Goal: Transaction & Acquisition: Purchase product/service

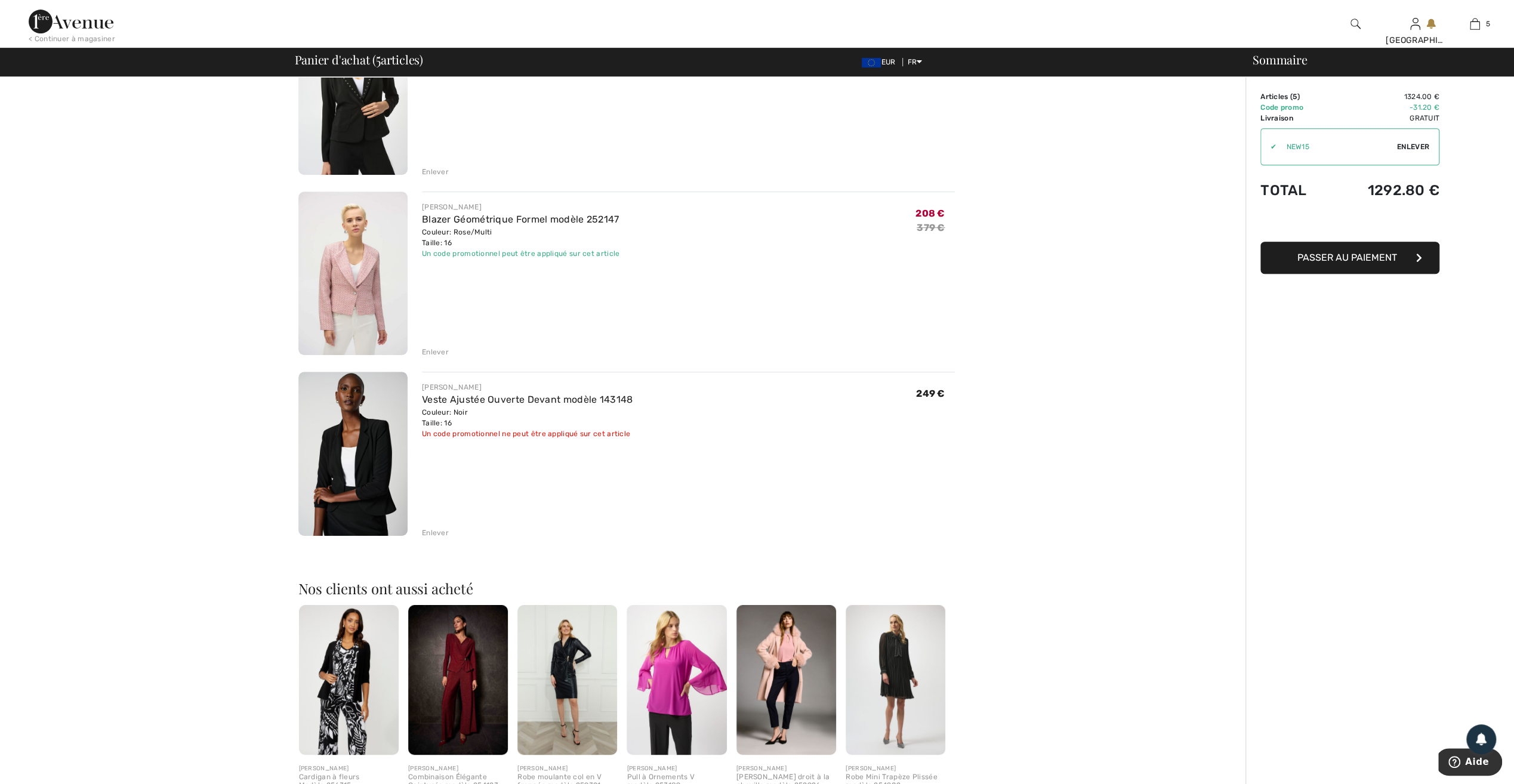
scroll to position [537, 0]
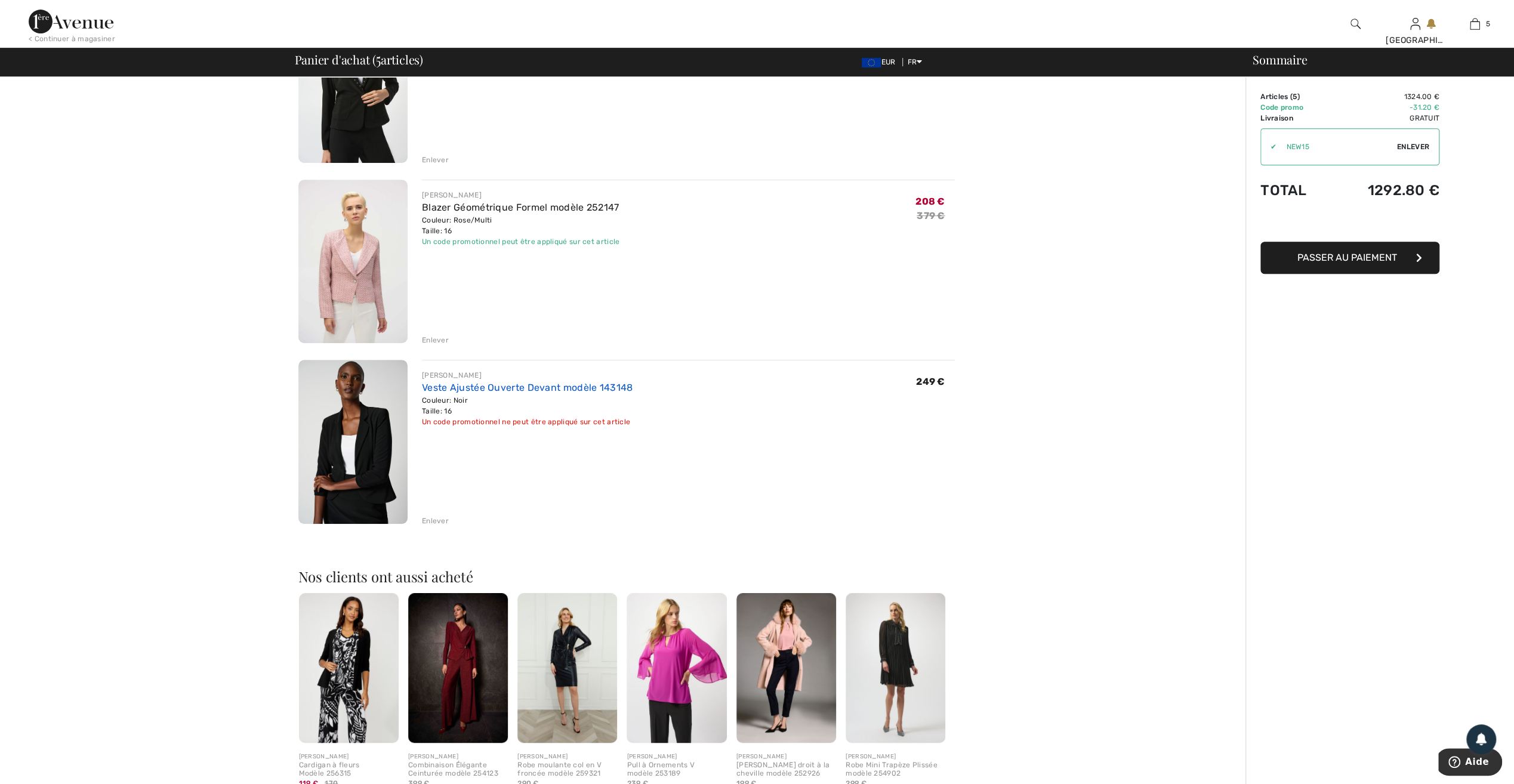
click at [472, 387] on link "Veste Ajustée Ouverte Devant modèle 143148" at bounding box center [527, 388] width 211 height 12
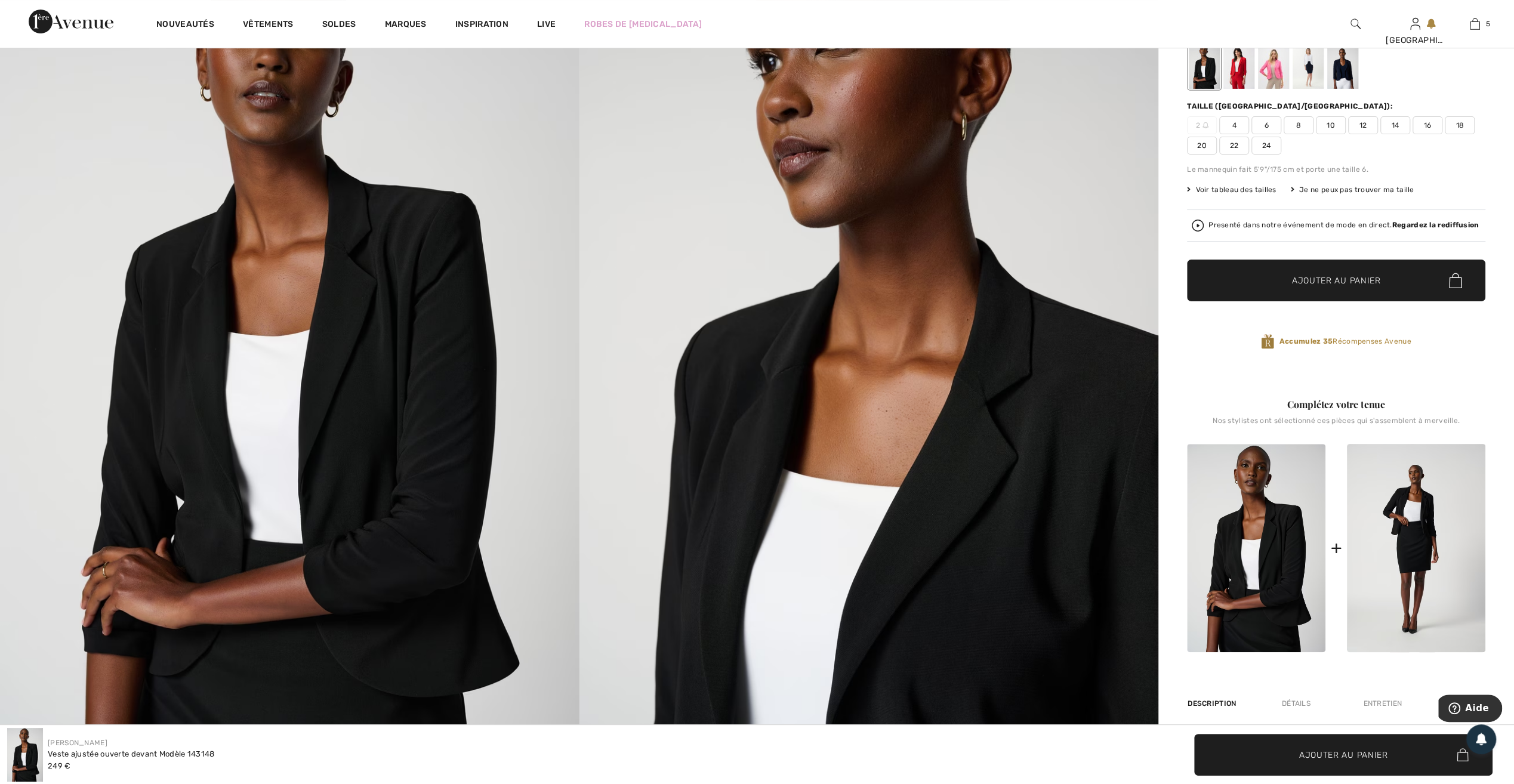
scroll to position [119, 0]
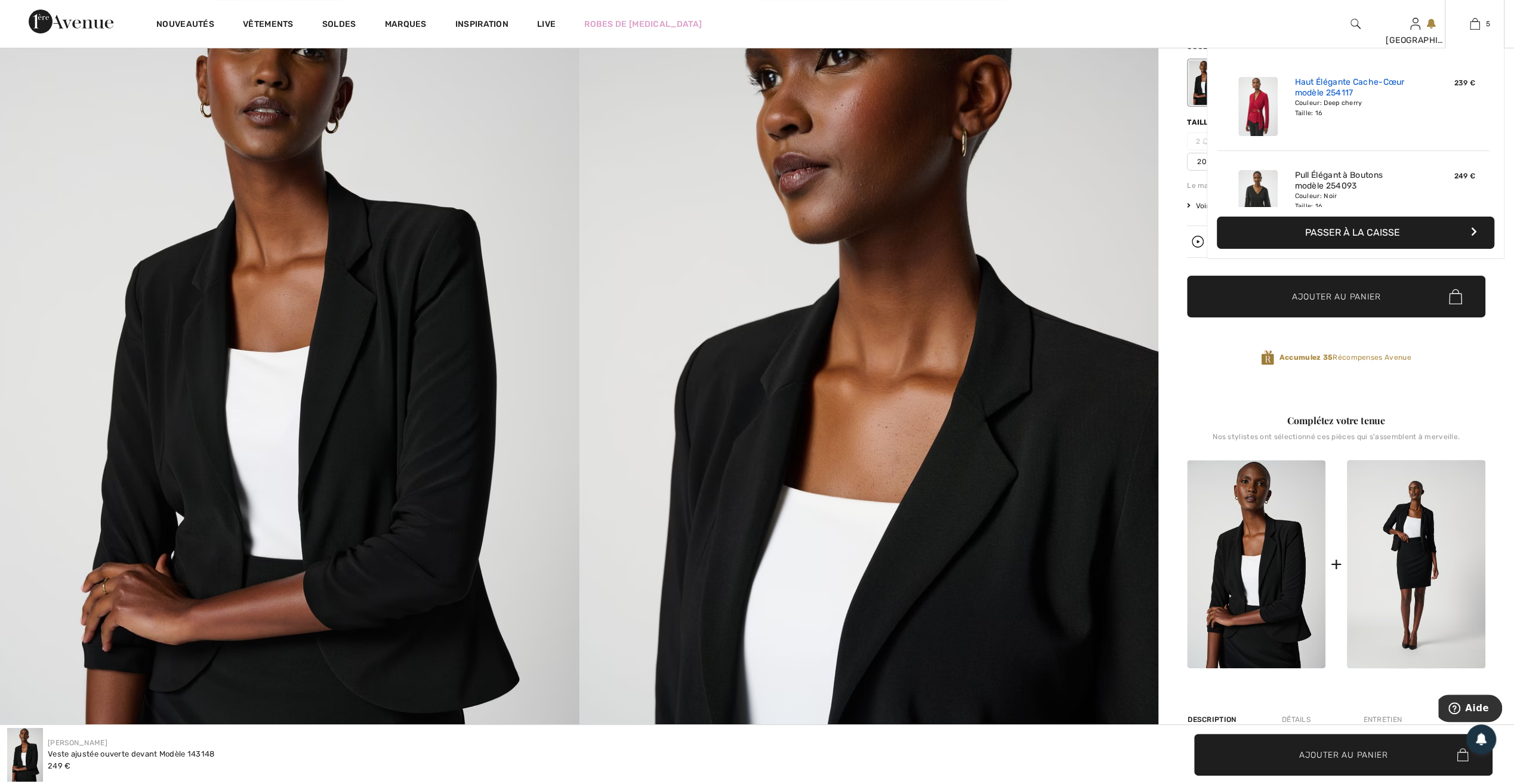
click at [1324, 83] on link "Haut Élégante Cache-Cœur modèle 254117" at bounding box center [1353, 87] width 118 height 21
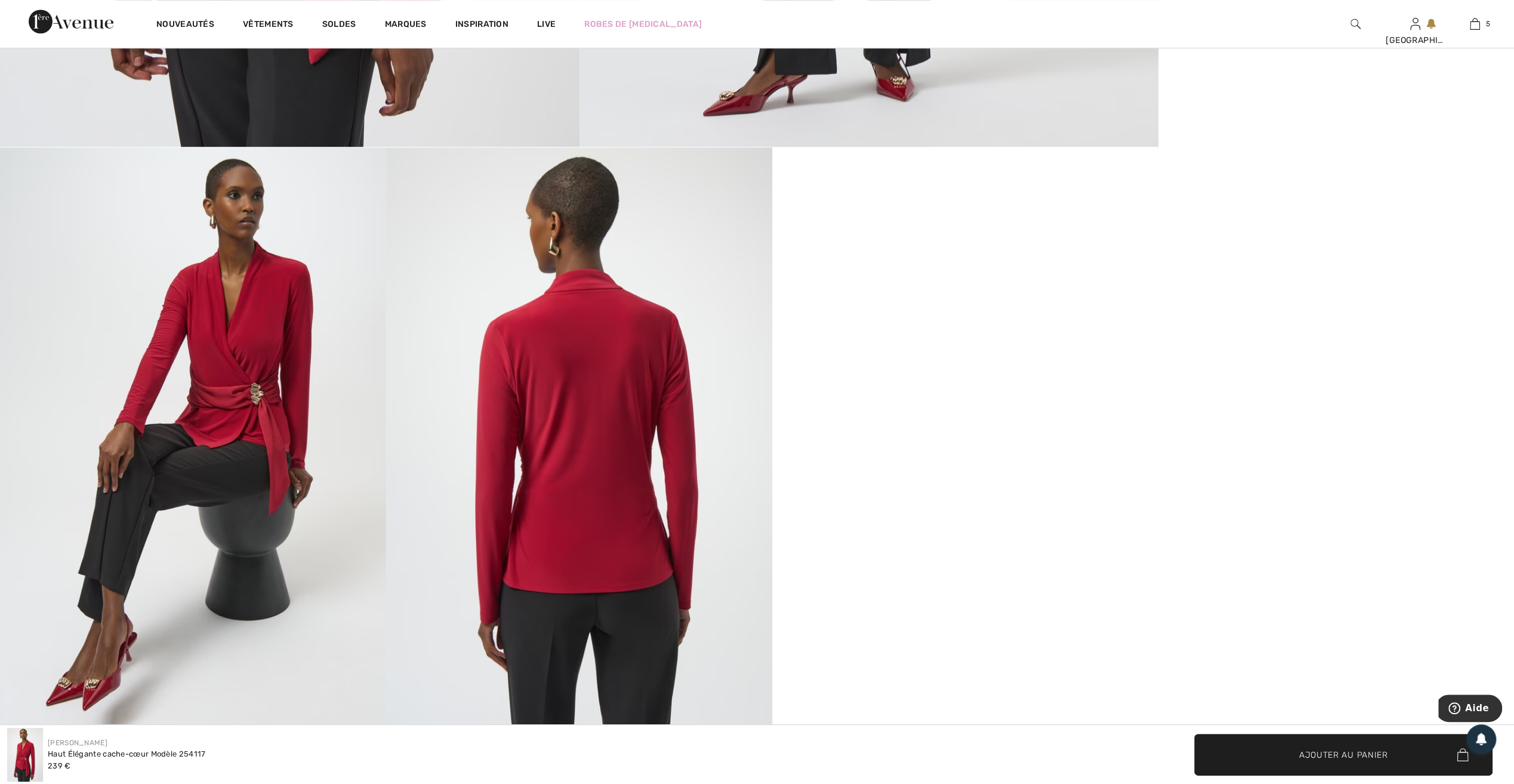
scroll to position [835, 0]
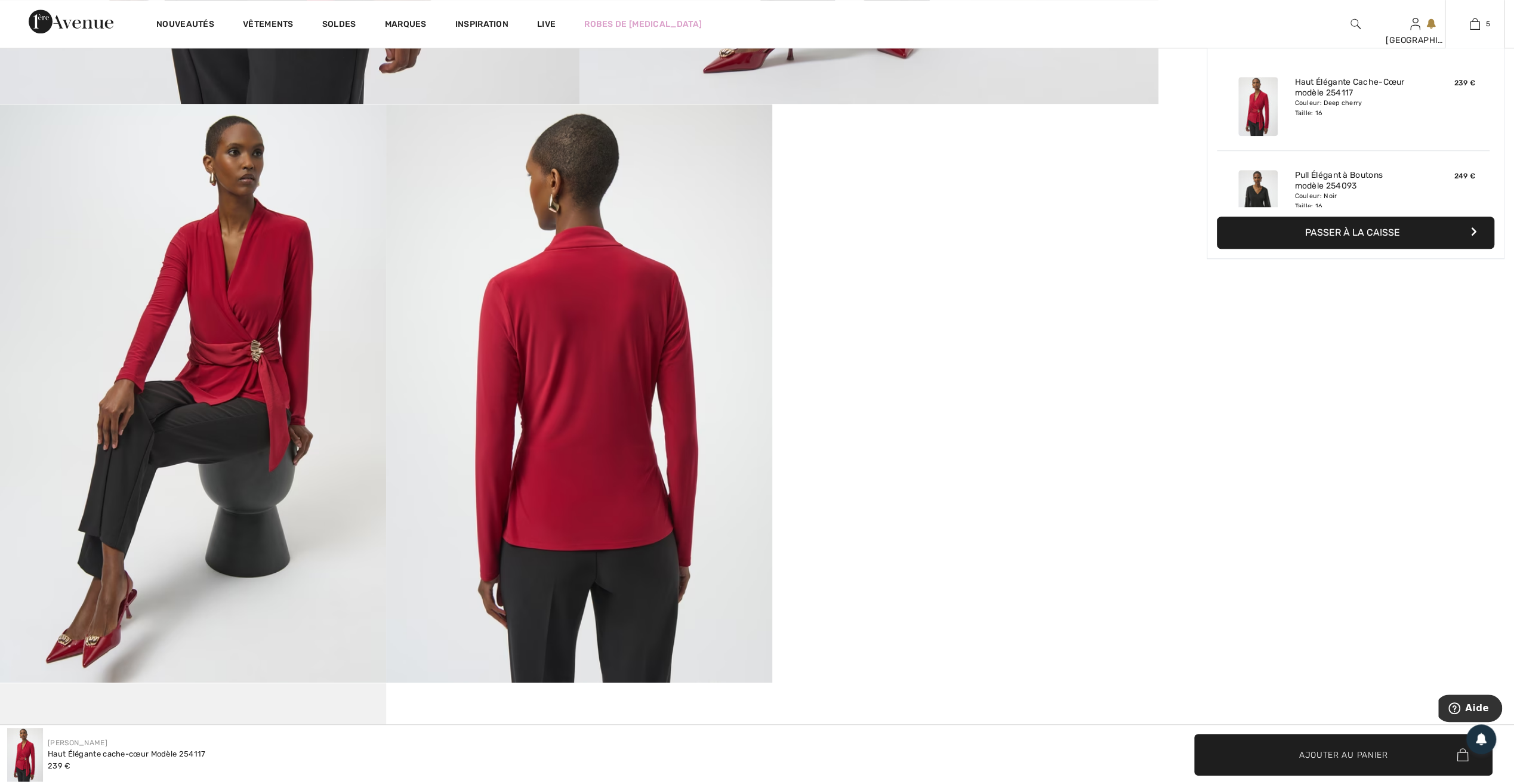
click at [1247, 193] on img at bounding box center [1258, 200] width 39 height 59
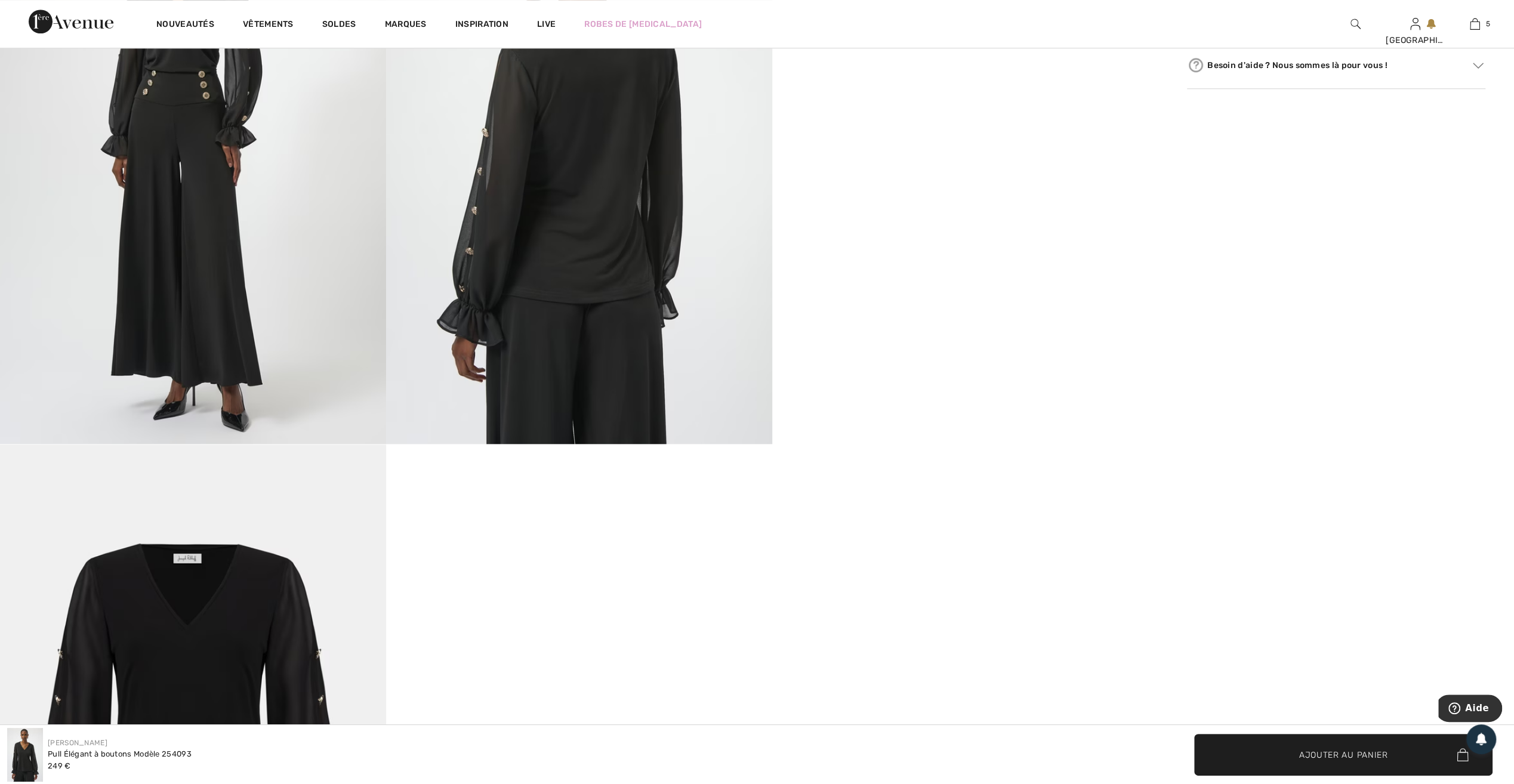
scroll to position [895, 0]
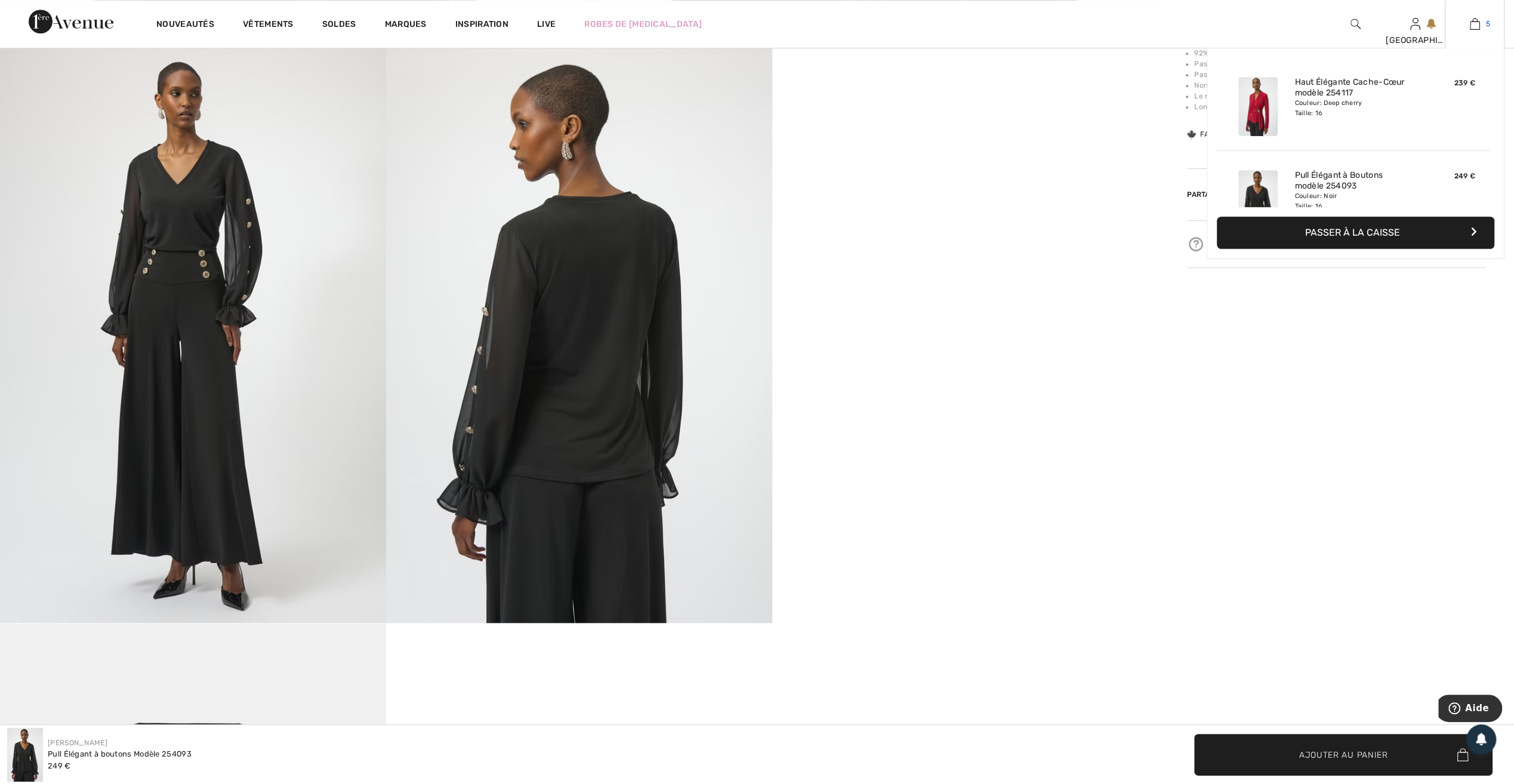
click at [1473, 24] on img at bounding box center [1475, 24] width 10 height 15
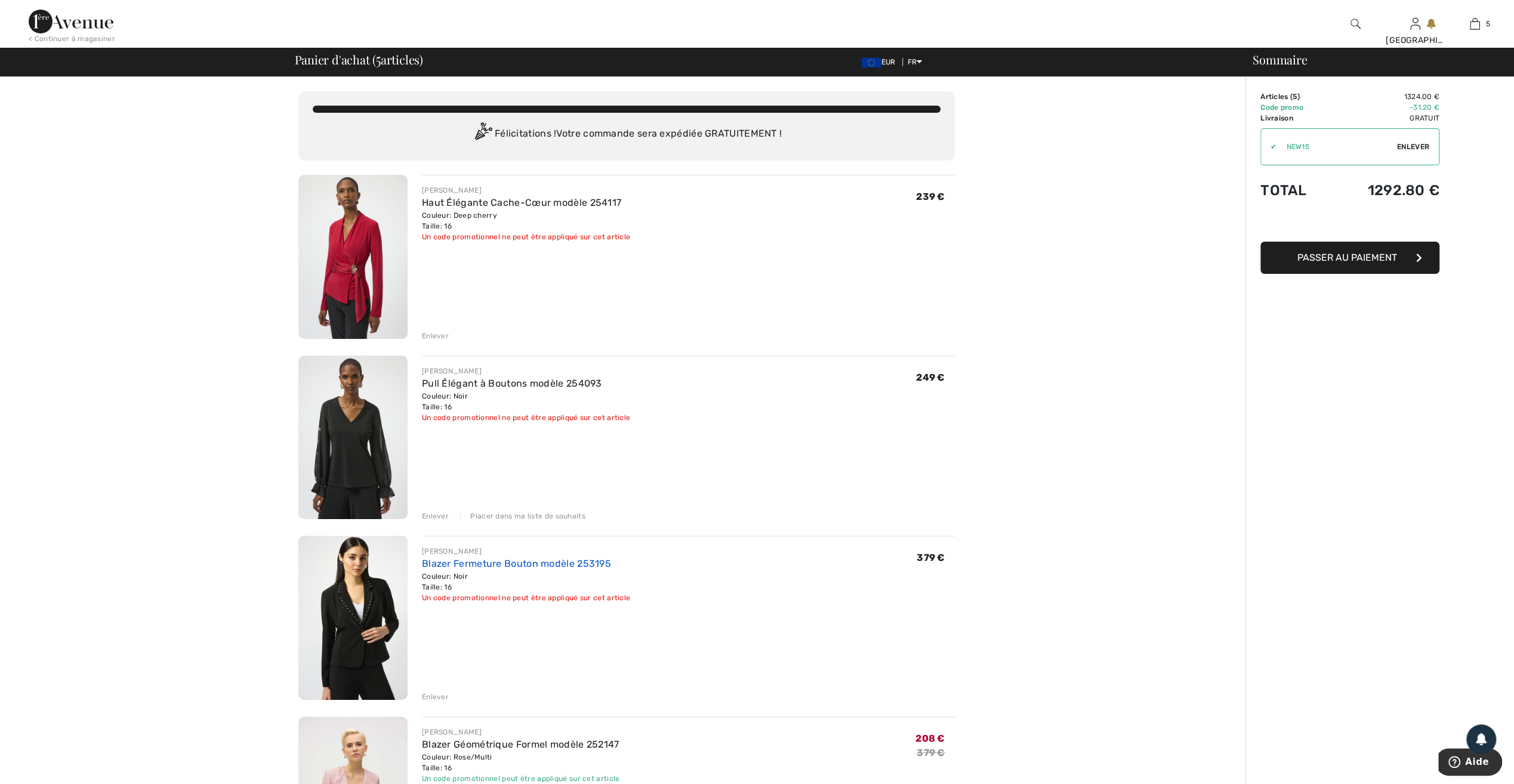
click at [472, 565] on link "Blazer Fermeture Bouton modèle 253195" at bounding box center [516, 564] width 189 height 12
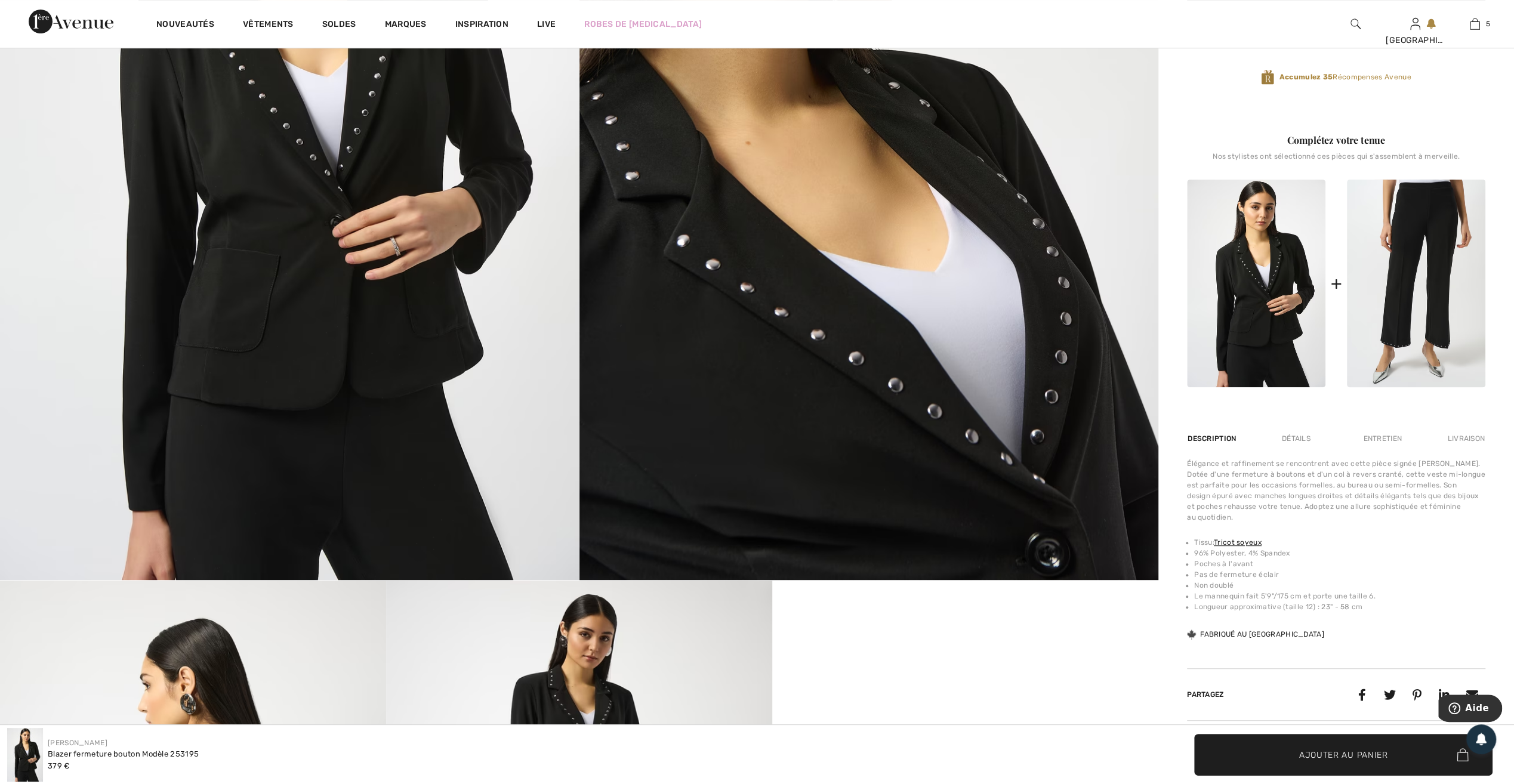
scroll to position [358, 0]
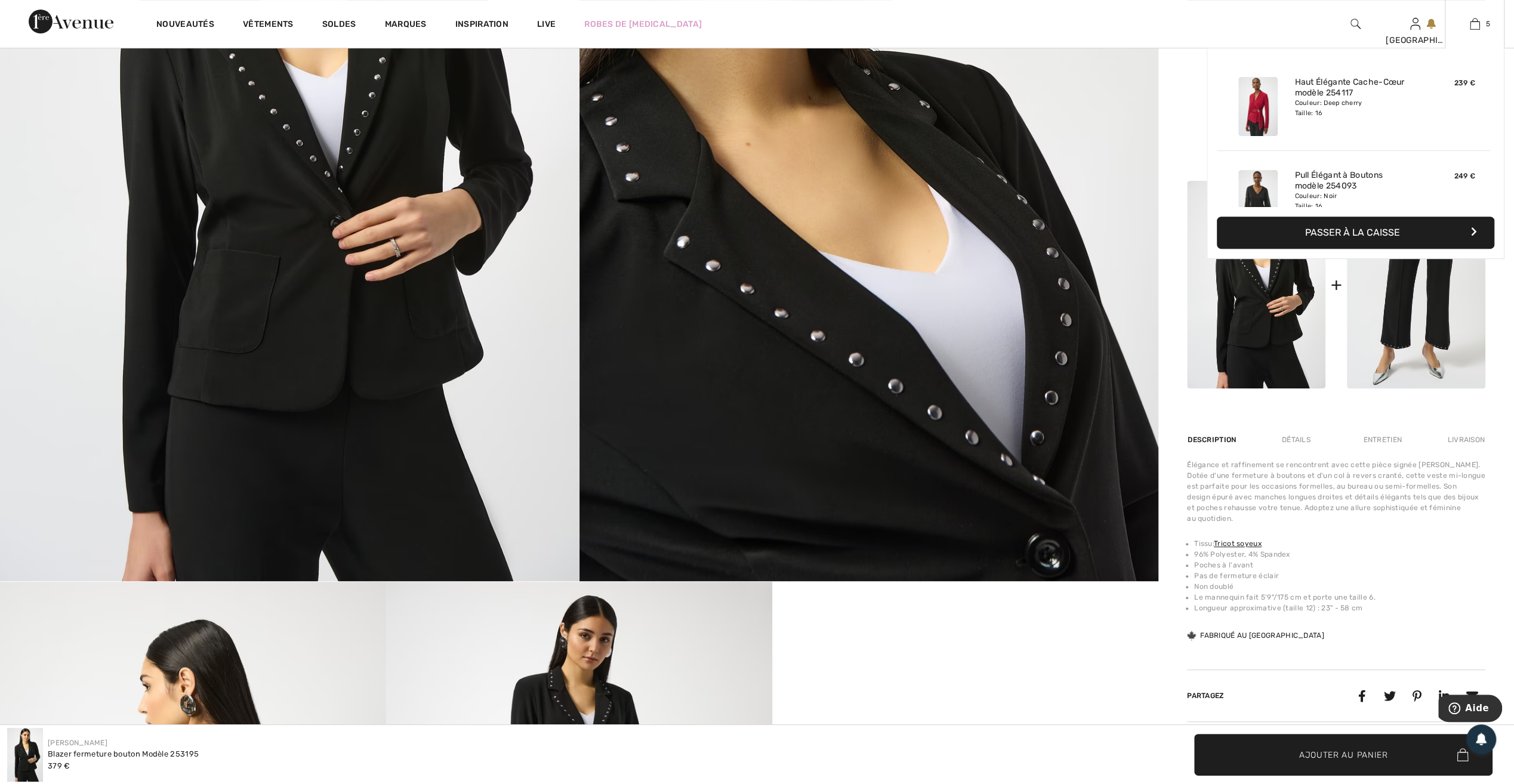
click at [1374, 233] on button "Passer à la caisse" at bounding box center [1355, 233] width 277 height 32
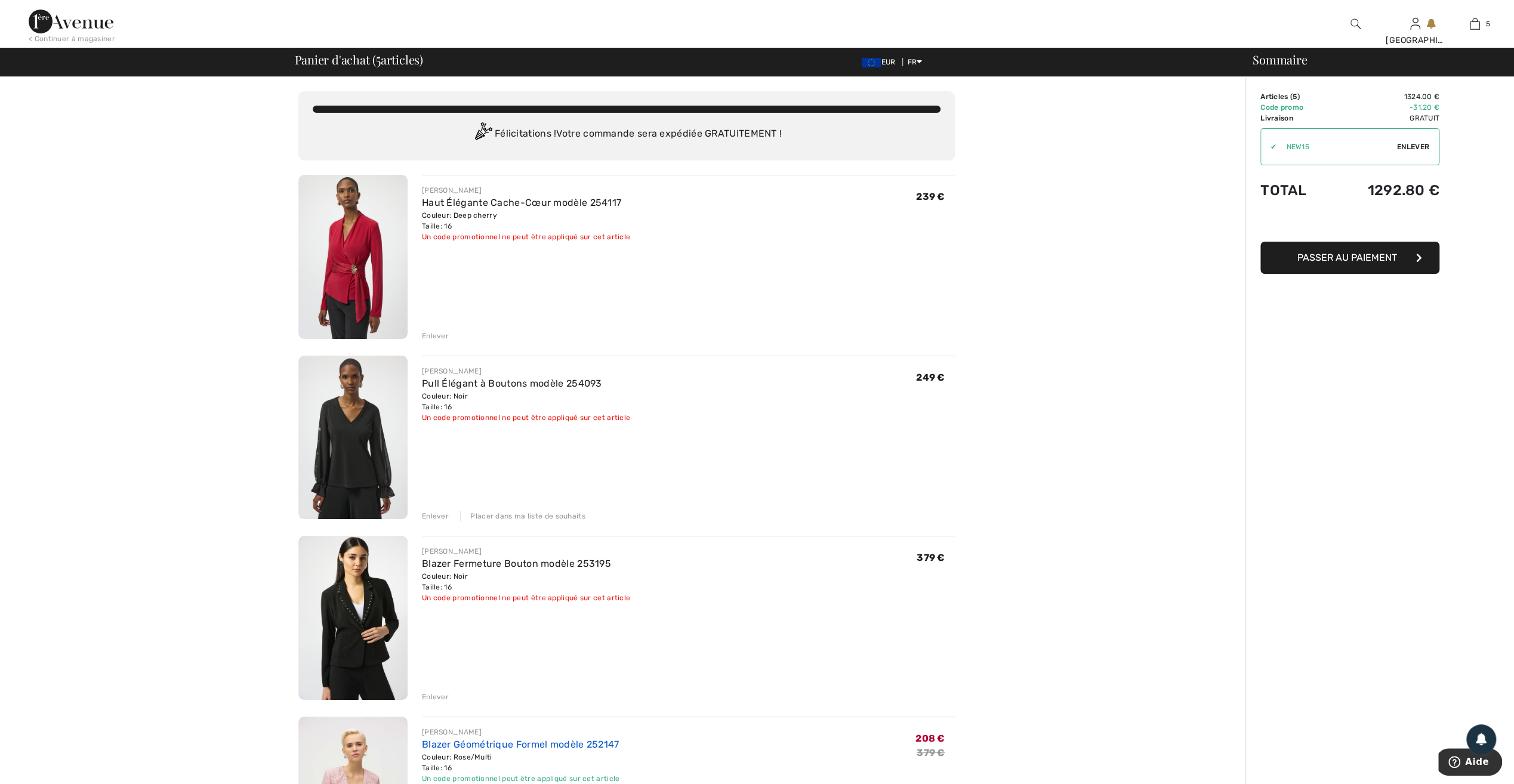
click at [475, 742] on link "Blazer Géométrique Formel modèle 252147" at bounding box center [521, 745] width 197 height 12
